Goal: Task Accomplishment & Management: Manage account settings

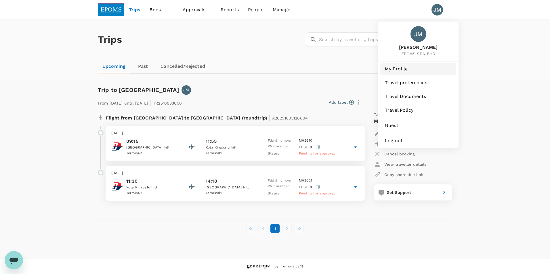
click at [396, 68] on span "My Profile" at bounding box center [418, 69] width 67 height 7
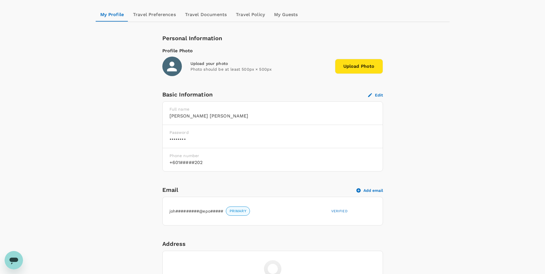
scroll to position [61, 0]
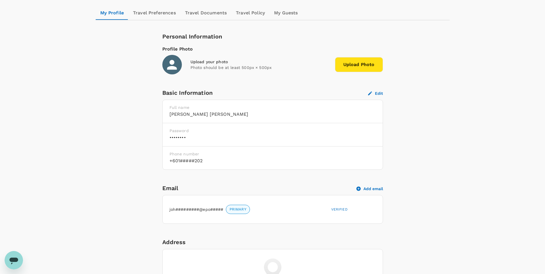
click at [354, 136] on h6 "••••••••" at bounding box center [273, 138] width 206 height 8
click at [232, 139] on h6 "••••••••" at bounding box center [273, 138] width 206 height 8
click at [179, 136] on h6 "••••••••" at bounding box center [273, 138] width 206 height 8
click at [185, 136] on h6 "••••••••" at bounding box center [273, 138] width 206 height 8
click at [378, 91] on button "Edit" at bounding box center [375, 93] width 15 height 5
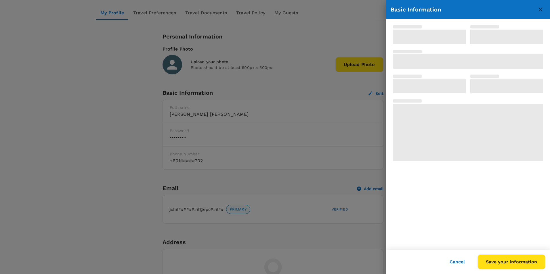
type input "[PERSON_NAME]"
type input "60"
type input "192631202"
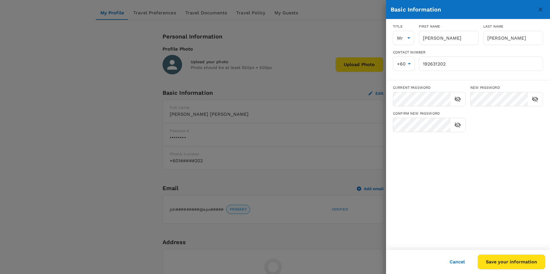
click at [296, 216] on div at bounding box center [275, 137] width 550 height 274
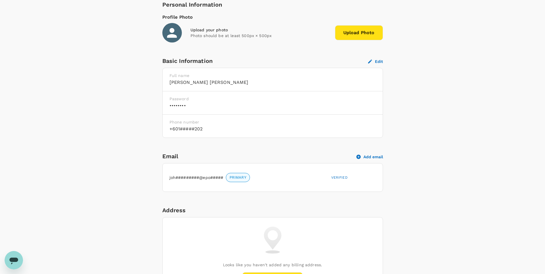
scroll to position [85, 0]
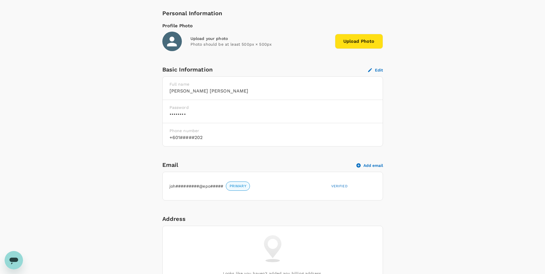
click at [182, 116] on h6 "••••••••" at bounding box center [273, 114] width 206 height 8
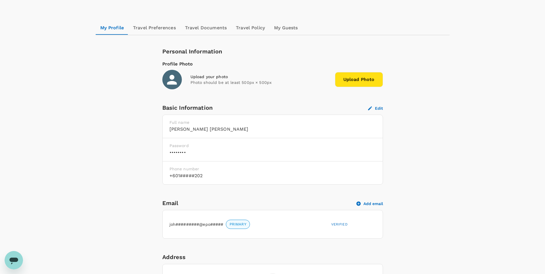
scroll to position [32, 0]
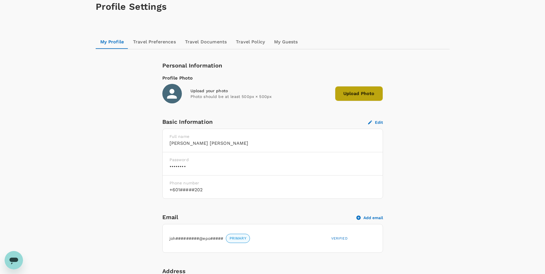
click at [368, 95] on span "Upload Photo" at bounding box center [359, 93] width 48 height 15
click at [0, 0] on input "Upload Photo" at bounding box center [0, 0] width 0 height 0
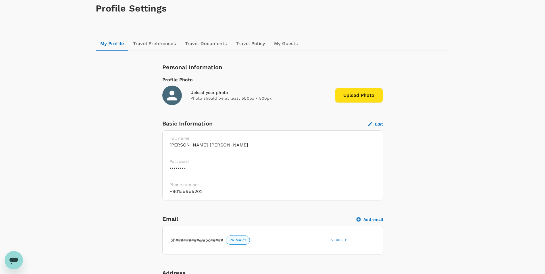
scroll to position [30, 0]
click at [365, 97] on span "Upload Photo" at bounding box center [359, 96] width 48 height 15
click at [0, 0] on input "Upload Photo" at bounding box center [0, 0] width 0 height 0
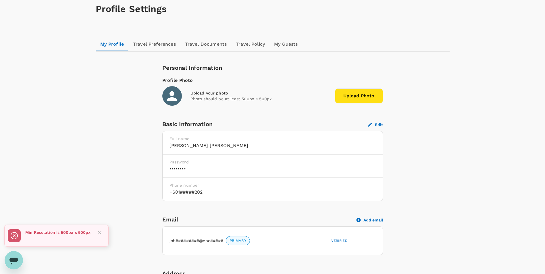
click at [13, 238] on rect at bounding box center [14, 235] width 13 height 13
click at [14, 236] on icon at bounding box center [14, 236] width 3 height 3
click at [359, 95] on span "Upload Photo" at bounding box center [359, 96] width 48 height 15
click at [0, 0] on input "Upload Photo" at bounding box center [0, 0] width 0 height 0
click at [56, 232] on p "Min Resolution is 500px x 500px" at bounding box center [58, 233] width 66 height 6
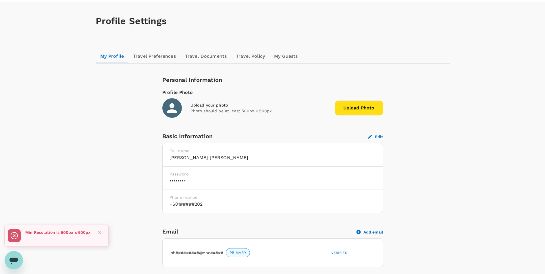
scroll to position [16, 0]
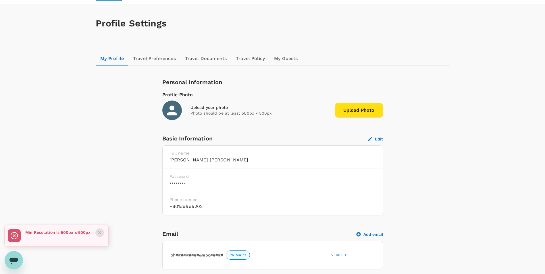
click at [102, 233] on icon "Close" at bounding box center [100, 233] width 6 height 6
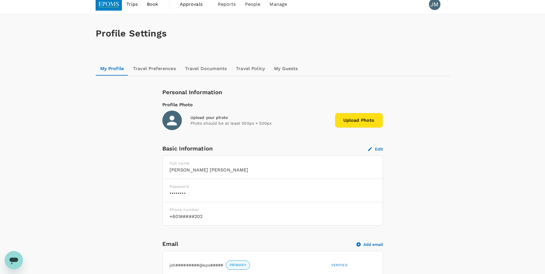
scroll to position [0, 0]
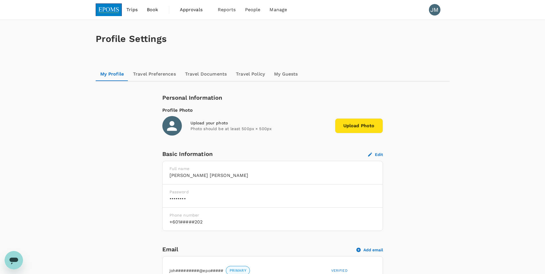
click at [130, 9] on span "Trips" at bounding box center [132, 9] width 11 height 7
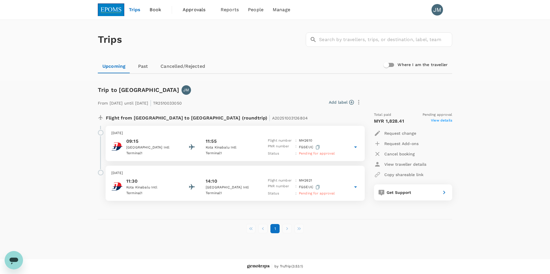
click at [352, 148] on icon at bounding box center [355, 147] width 7 height 7
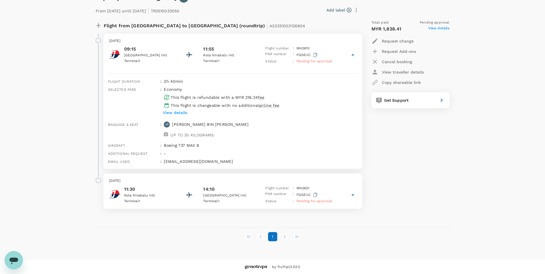
scroll to position [93, 0]
click at [354, 196] on icon at bounding box center [353, 194] width 7 height 7
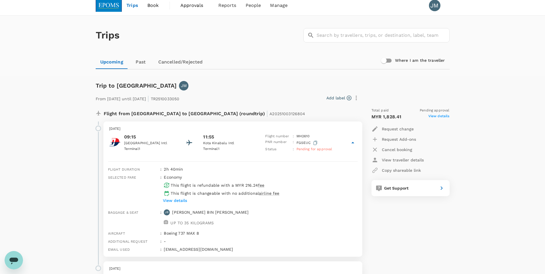
scroll to position [0, 0]
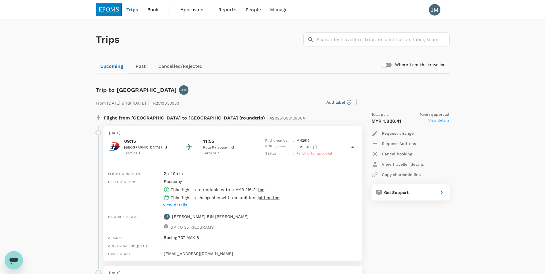
click at [276, 99] on div "Add label" at bounding box center [271, 102] width 179 height 10
click at [350, 147] on icon at bounding box center [353, 147] width 7 height 7
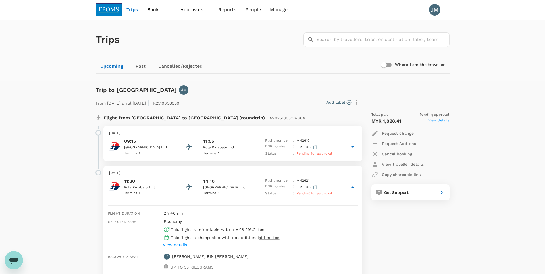
click at [315, 152] on span "Pending for approval" at bounding box center [315, 154] width 36 height 4
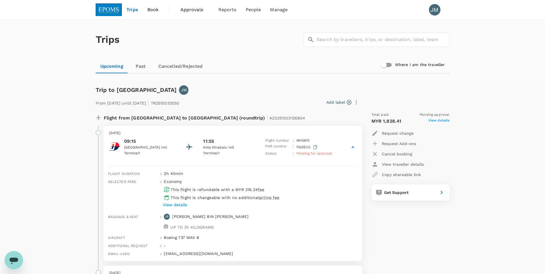
click at [315, 152] on span "Pending for approval" at bounding box center [315, 154] width 36 height 4
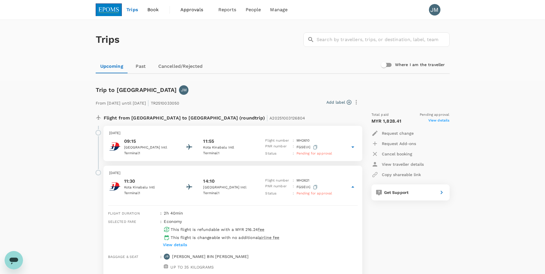
click at [440, 119] on span "View details" at bounding box center [439, 121] width 21 height 7
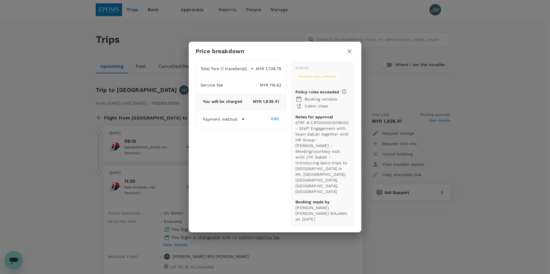
click at [320, 79] on span "Pending final approval" at bounding box center [317, 77] width 45 height 4
click at [490, 95] on div "Price breakdown Total fare (1 traveller(s)) MYR 1,708.79 Air fare MYR 1,708.79 …" at bounding box center [275, 137] width 550 height 274
